Goal: Check status: Check status

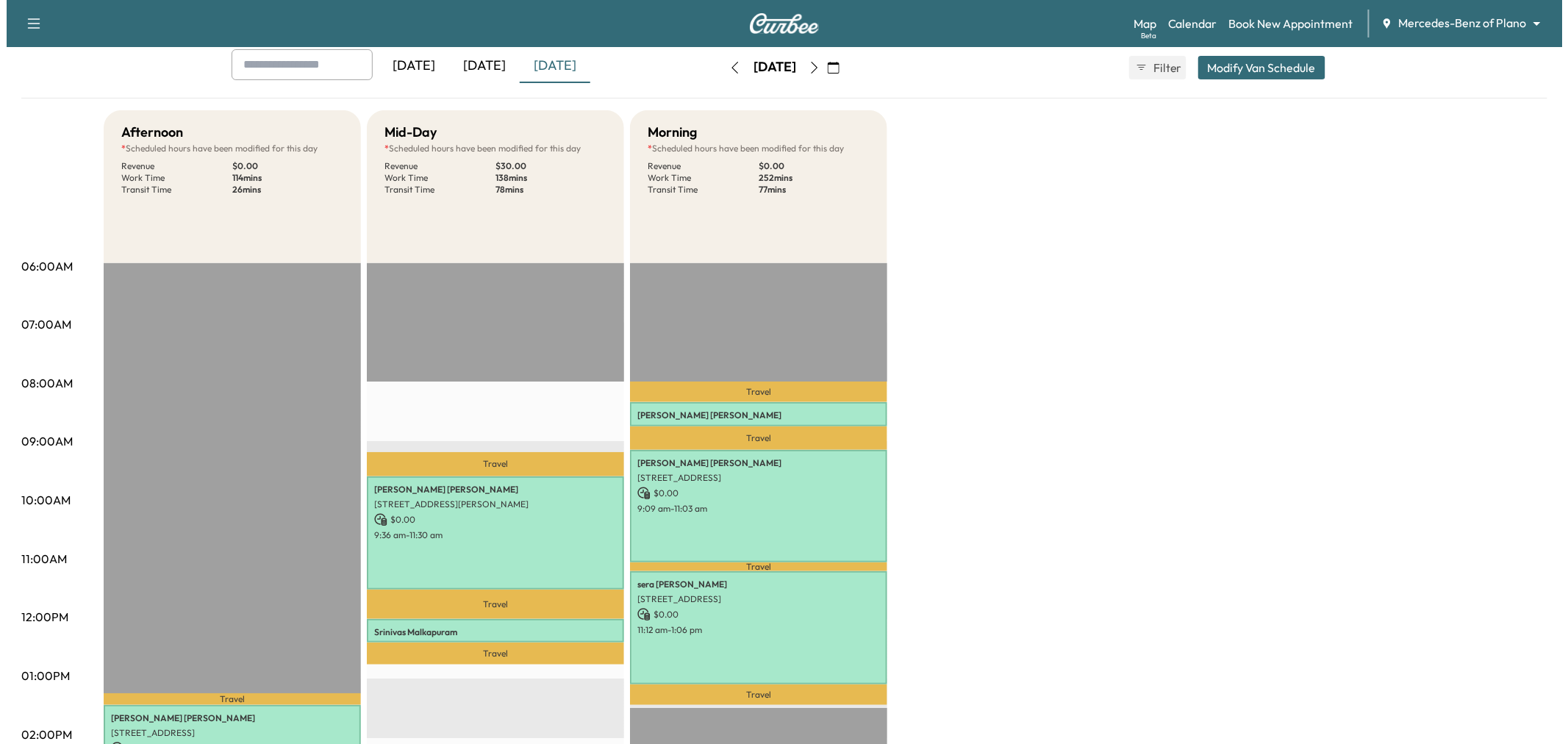
scroll to position [82, 0]
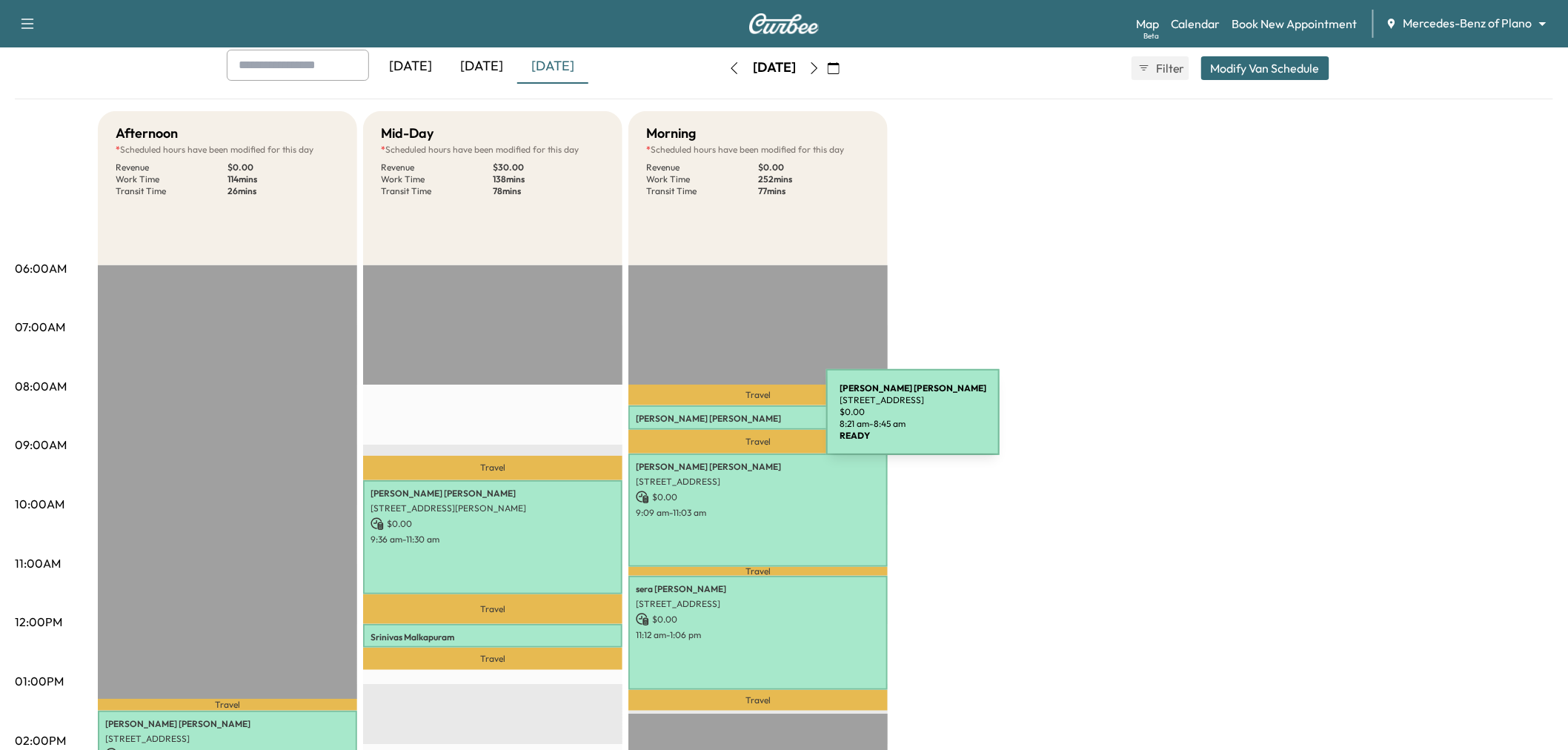
click at [715, 421] on p "[PERSON_NAME]" at bounding box center [759, 419] width 245 height 12
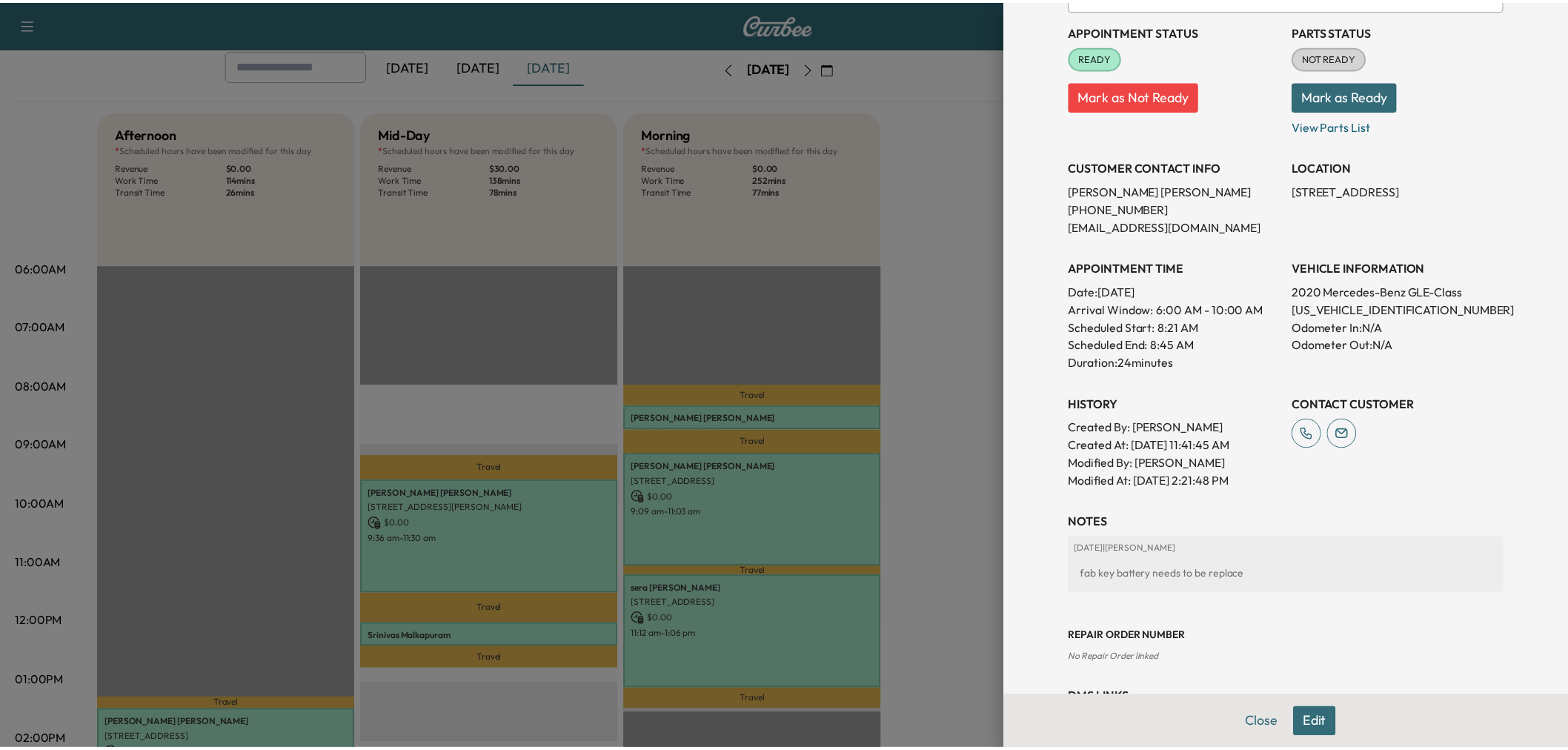
scroll to position [231, 0]
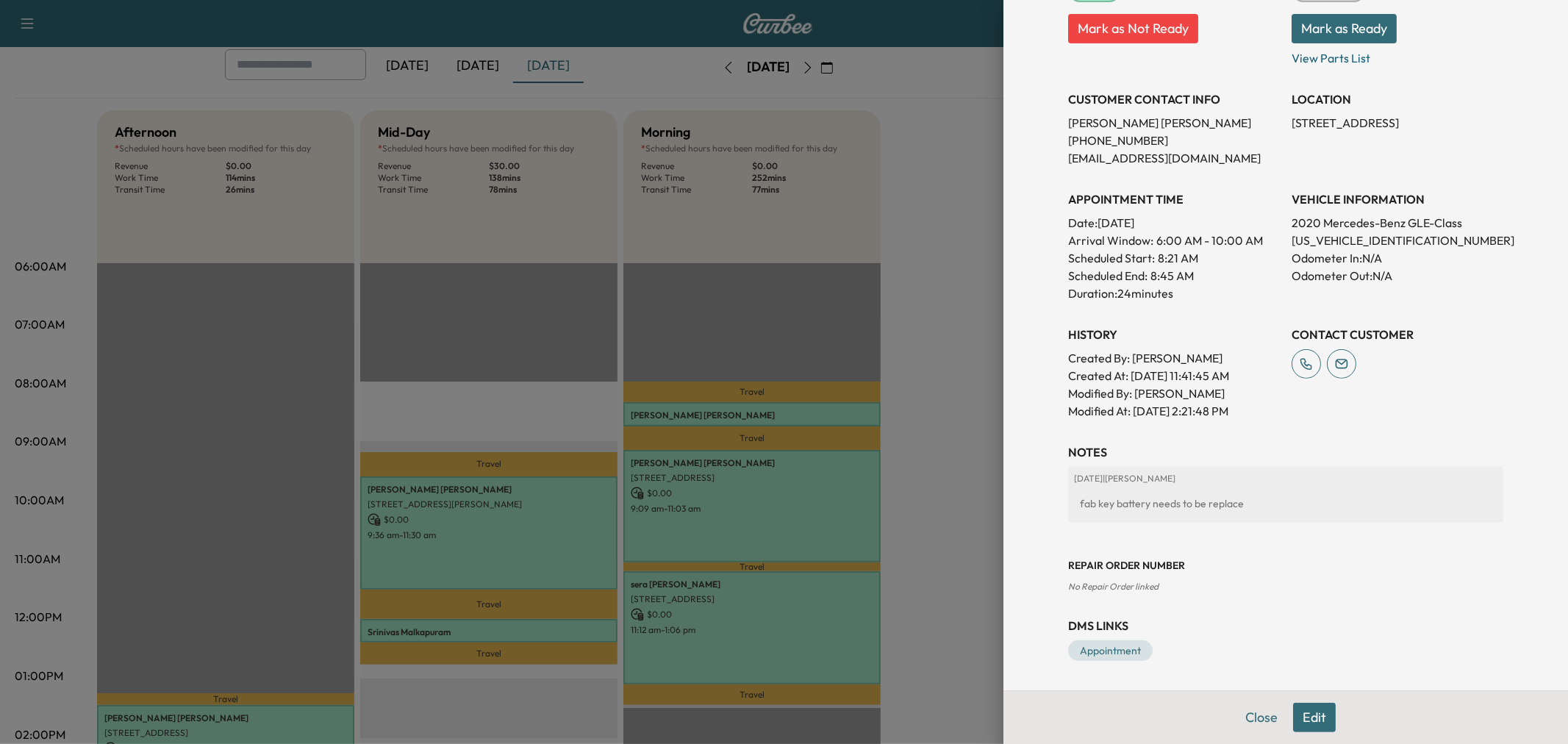
click at [976, 494] on div at bounding box center [784, 372] width 1568 height 744
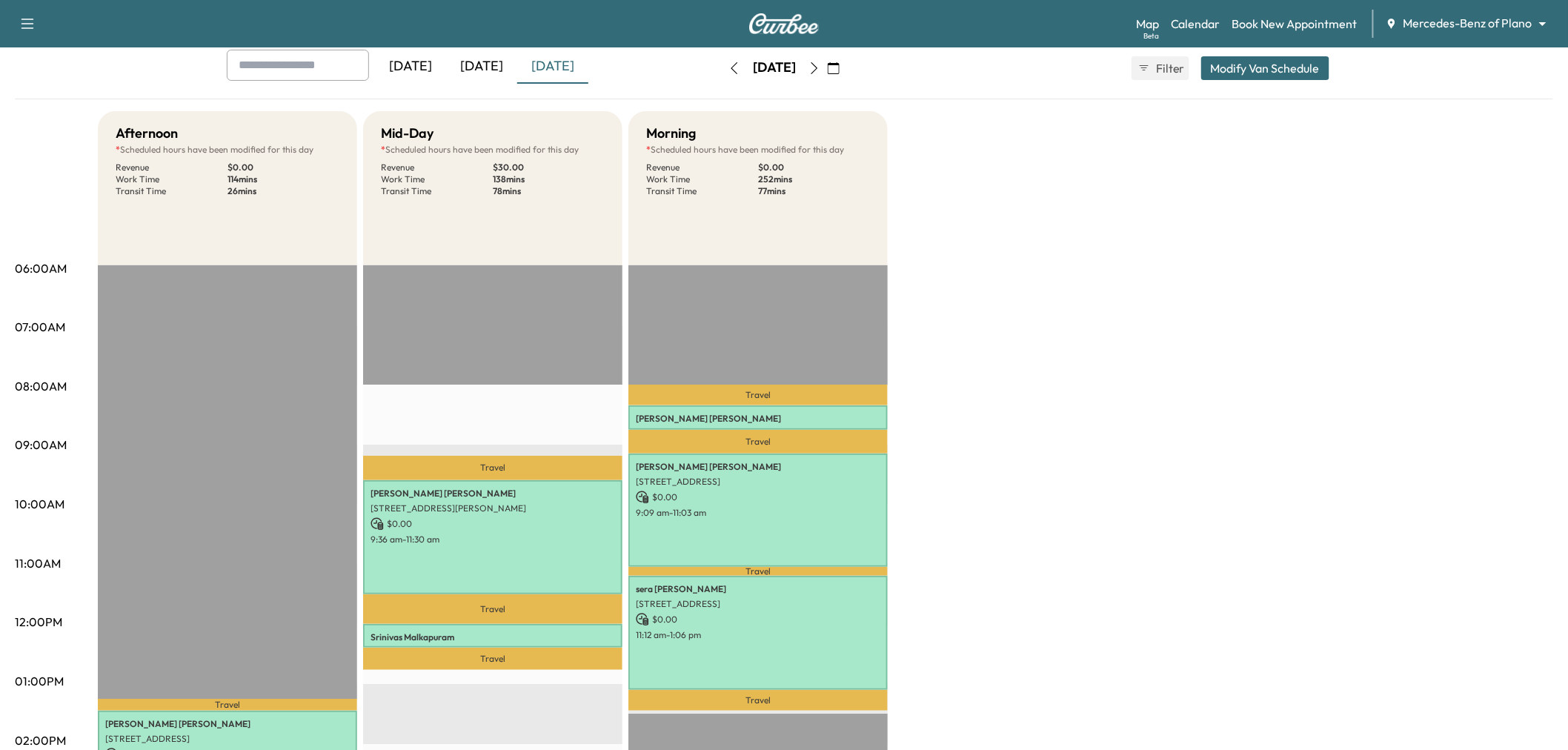
click at [820, 67] on icon "button" at bounding box center [814, 68] width 12 height 12
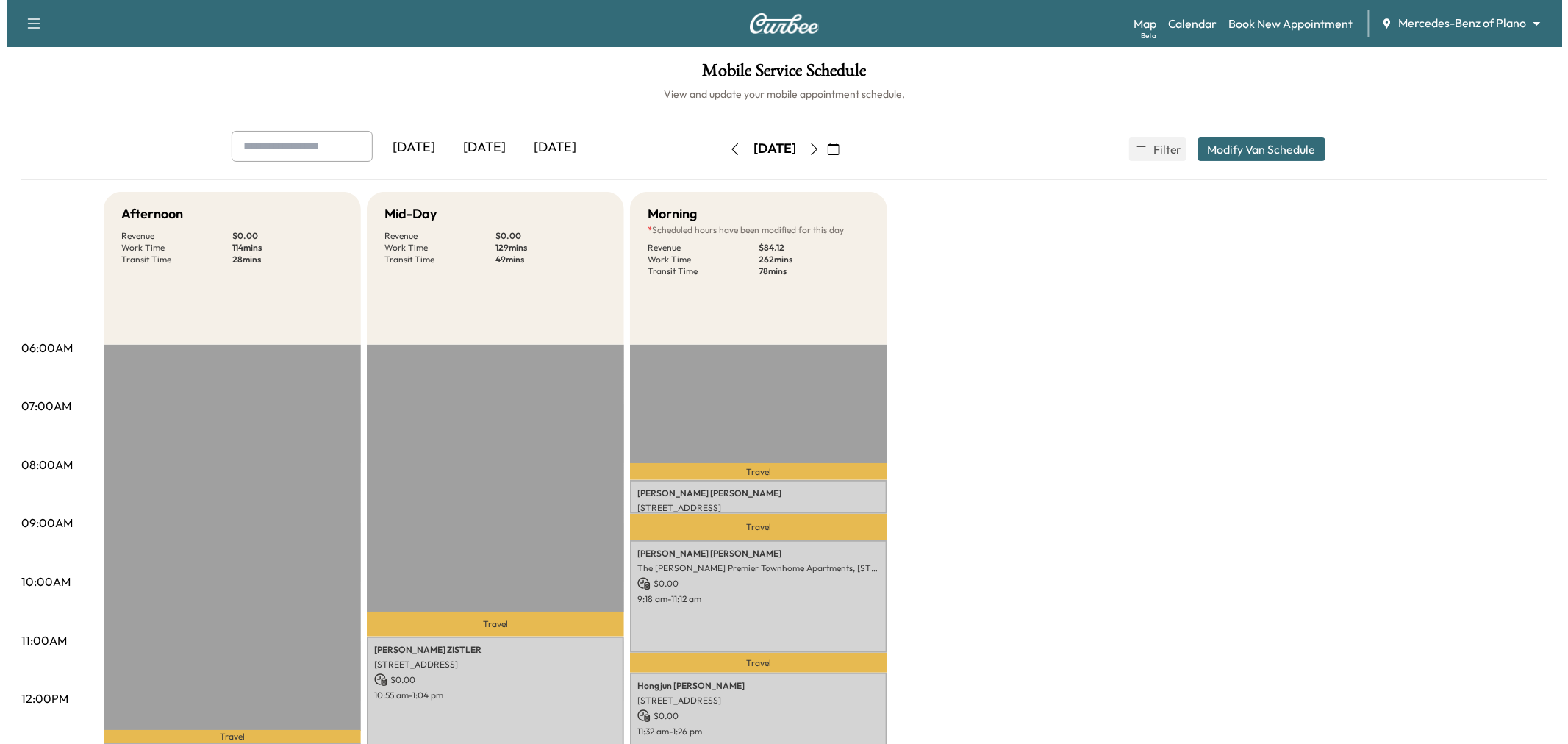
scroll to position [82, 0]
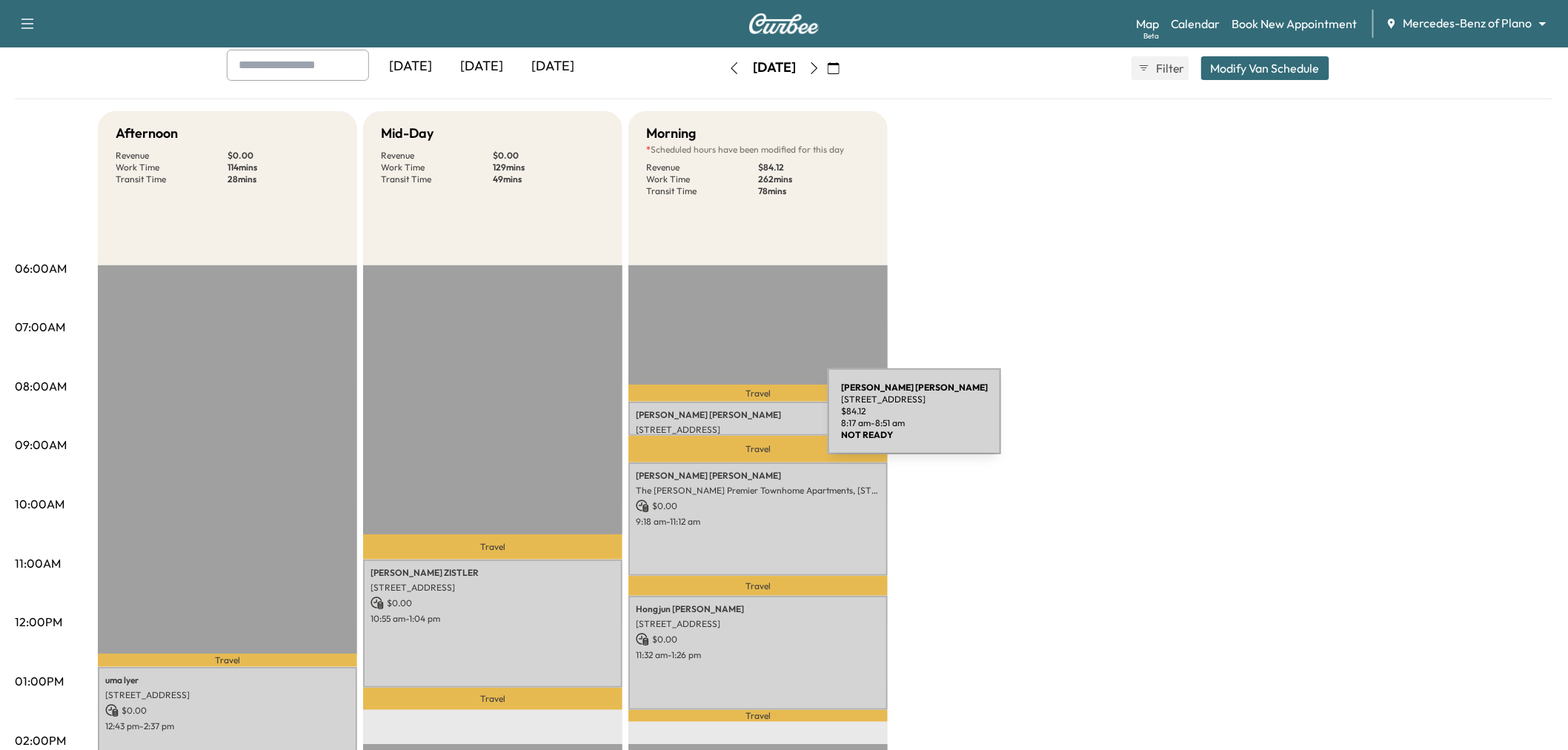
click at [717, 424] on p "[STREET_ADDRESS]" at bounding box center [759, 430] width 245 height 12
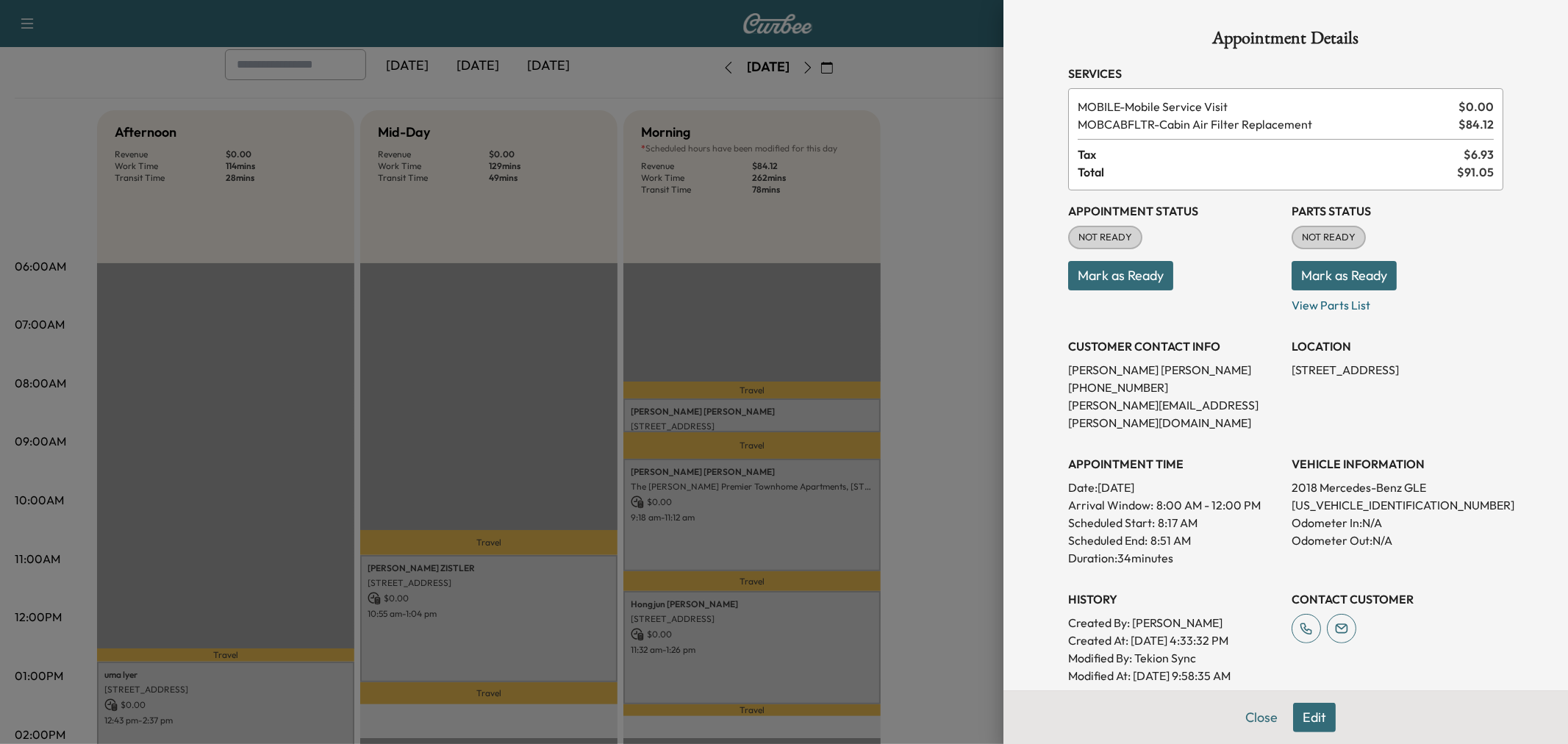
click at [879, 291] on div at bounding box center [784, 372] width 1568 height 744
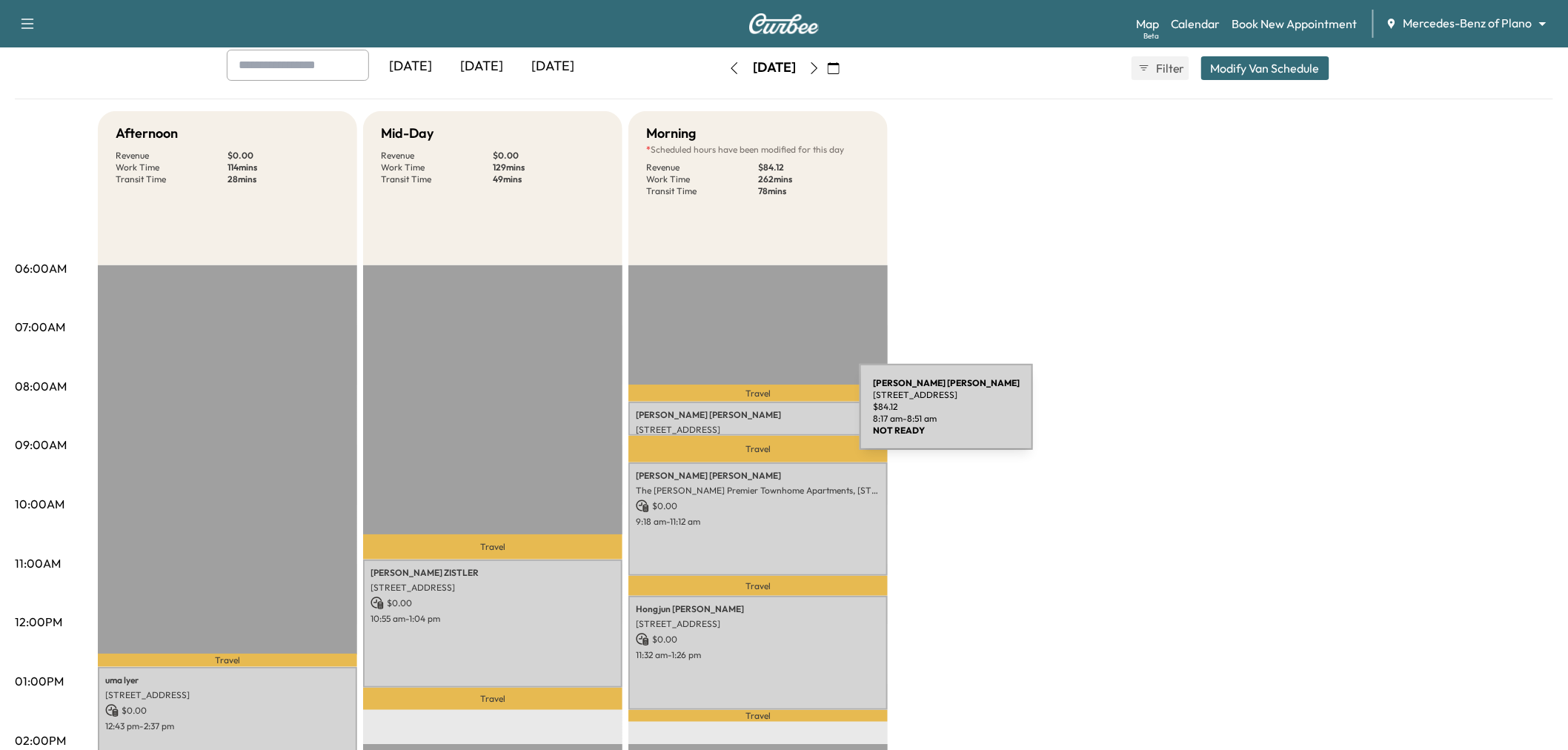
click at [749, 415] on p "[PERSON_NAME]" at bounding box center [759, 415] width 245 height 12
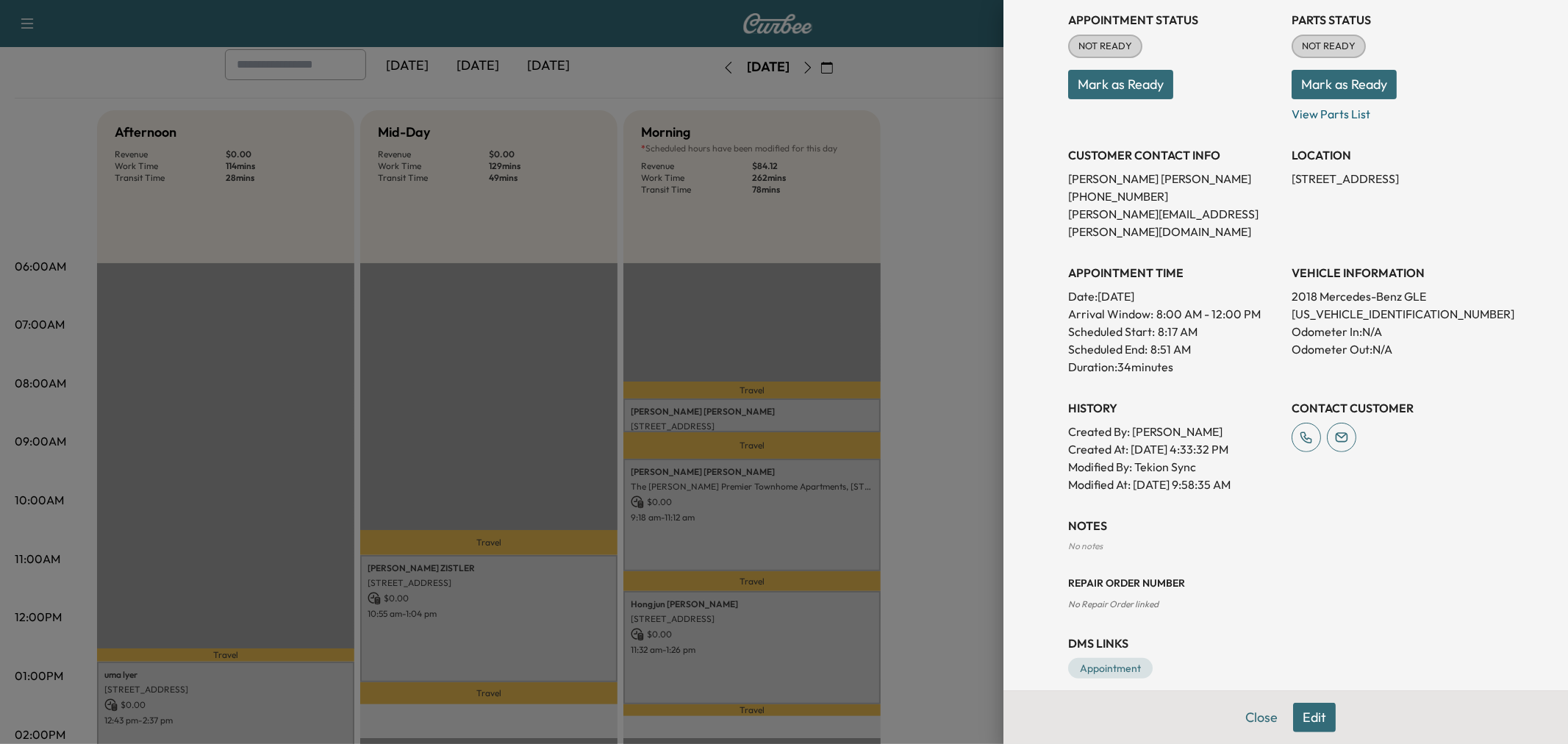
scroll to position [109, 0]
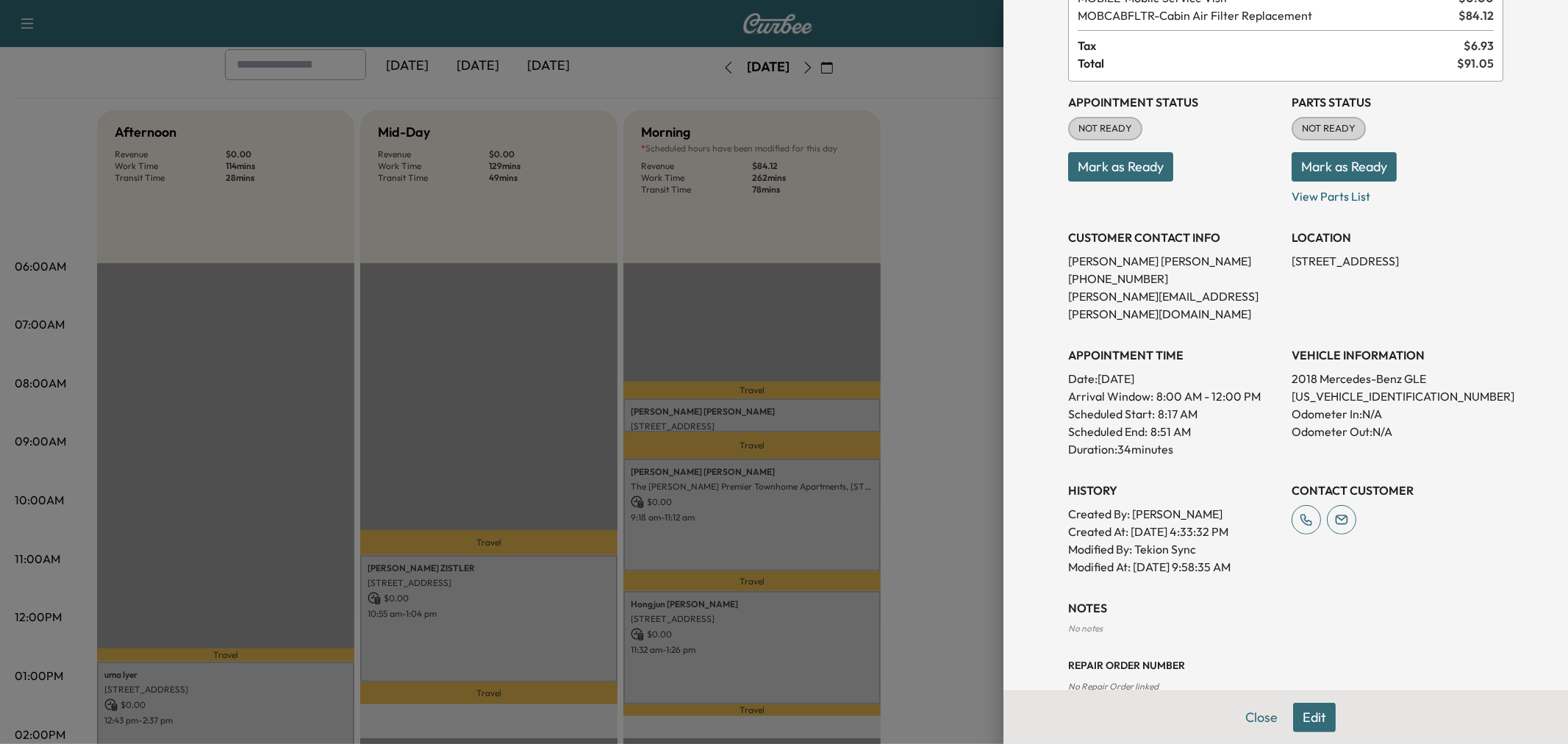
click at [1234, 334] on div "APPOINTMENT TIME Date: [DATE] Arrival Window: 8:00 AM - 12:00 PM Scheduled Star…" at bounding box center [1174, 396] width 211 height 124
click at [1153, 505] on p "Created By : [PERSON_NAME]" at bounding box center [1174, 513] width 211 height 17
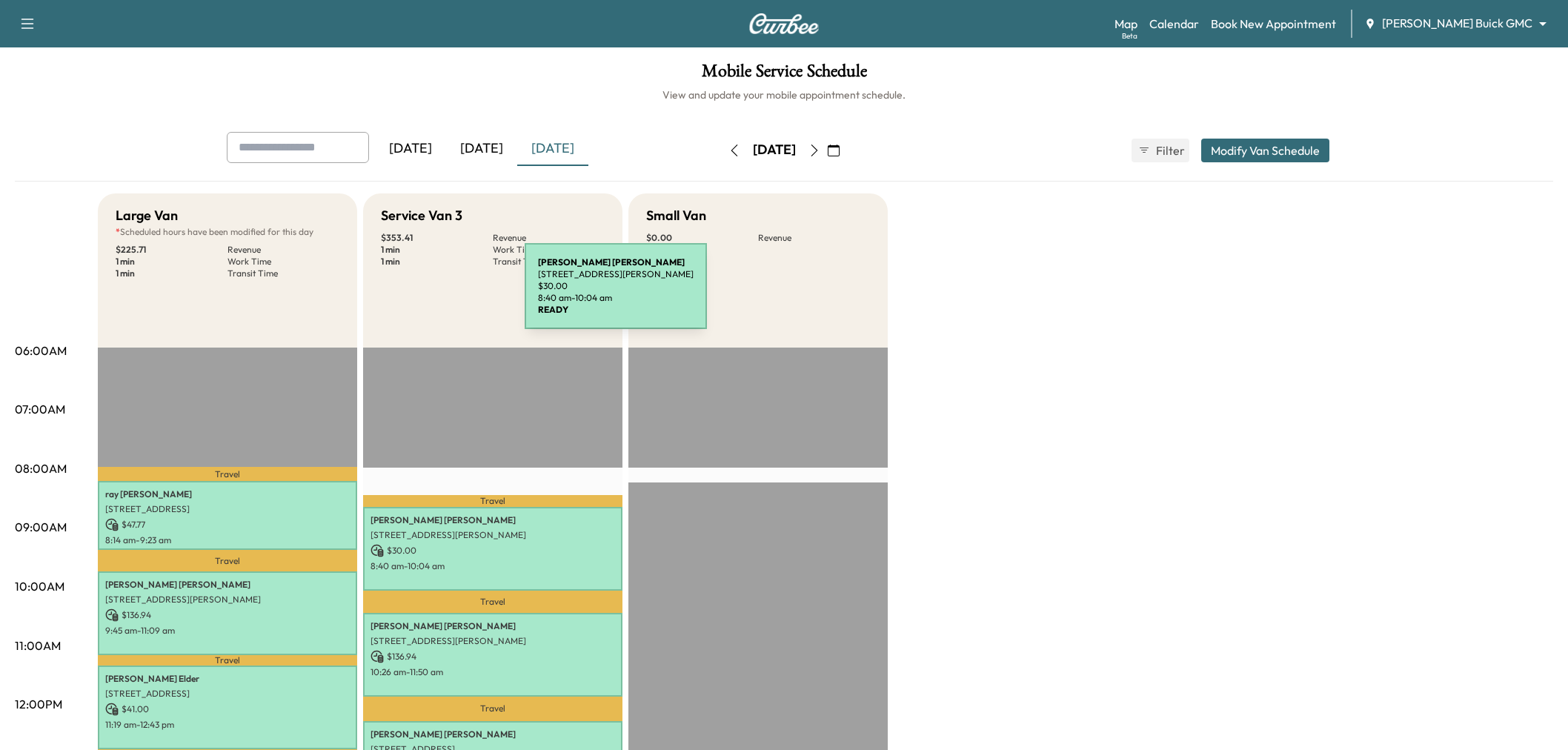
scroll to position [246, 0]
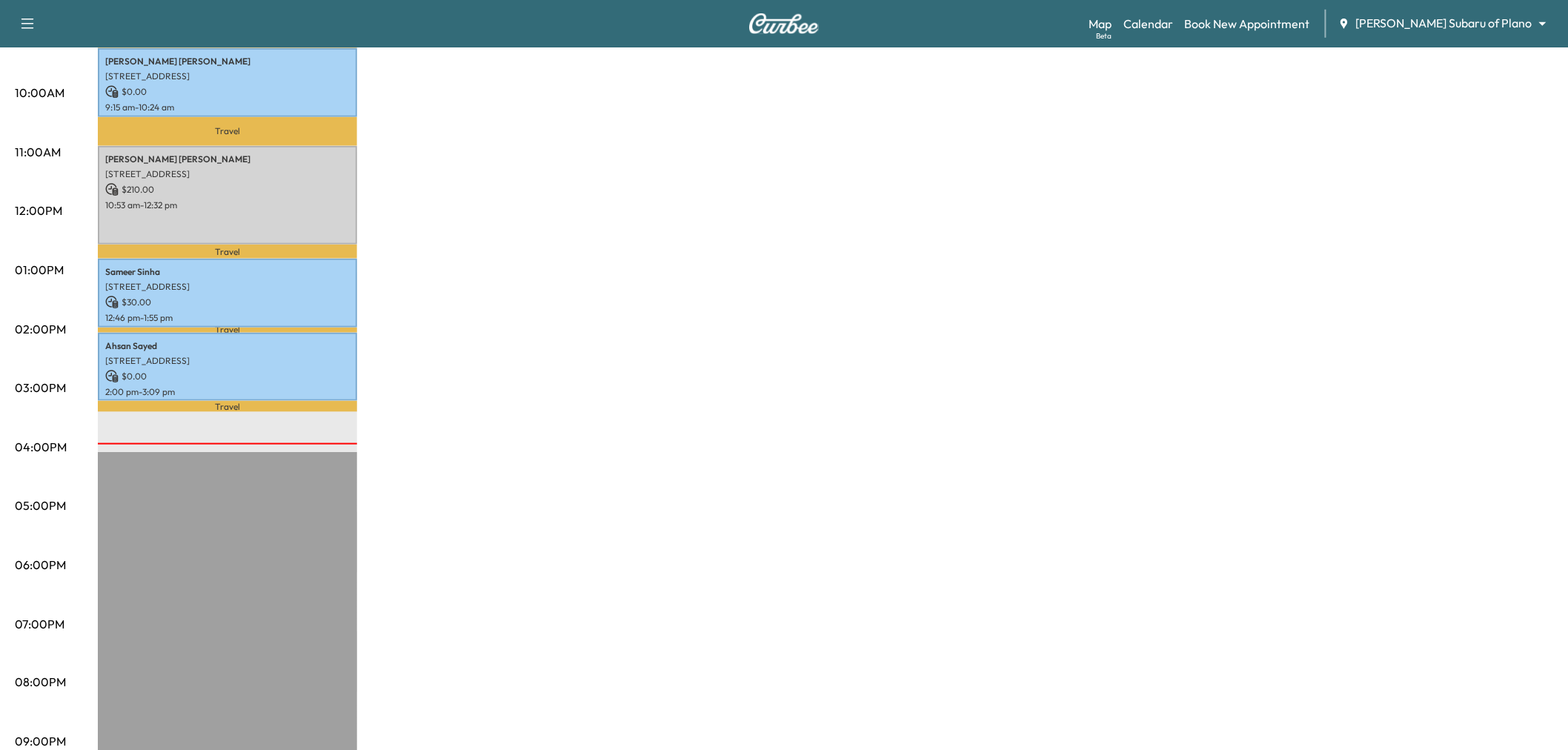
scroll to position [82, 0]
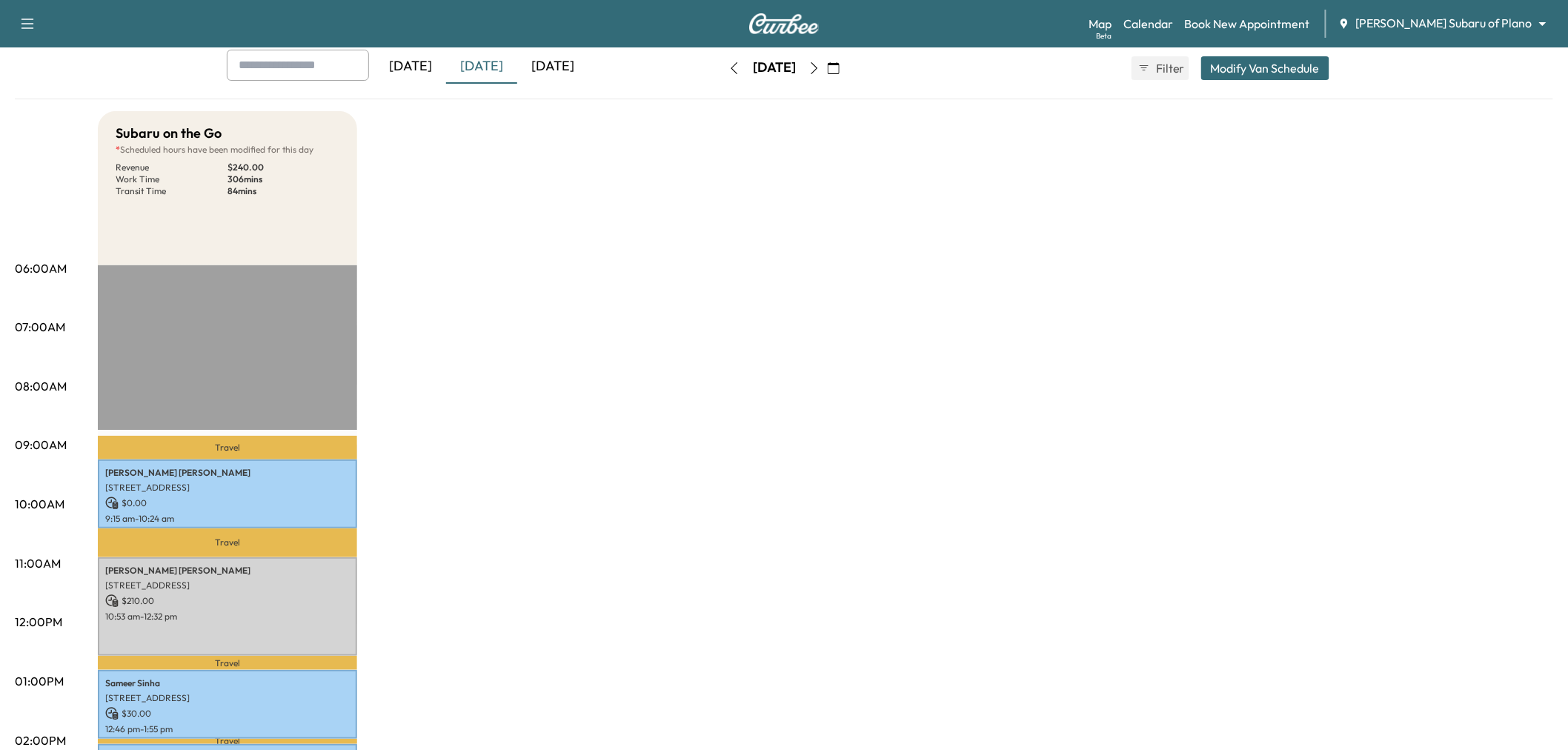
click at [404, 62] on div "[DATE]" at bounding box center [410, 67] width 71 height 34
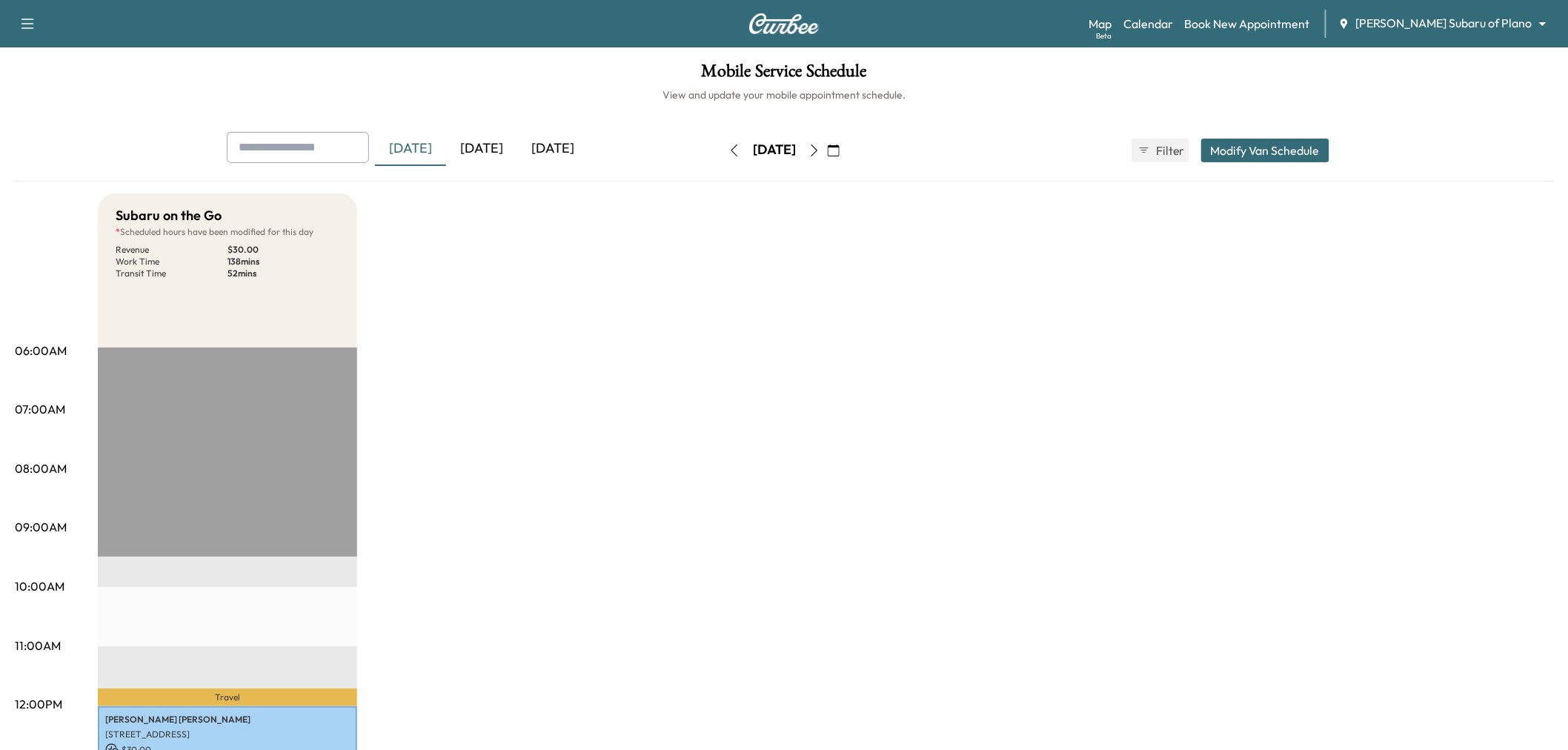
click at [488, 145] on div "[DATE]" at bounding box center [481, 148] width 71 height 34
